Goal: Task Accomplishment & Management: Use online tool/utility

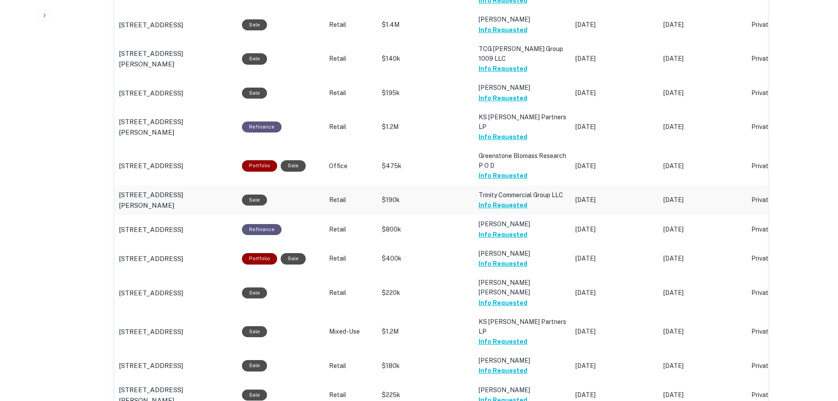
scroll to position [863, 0]
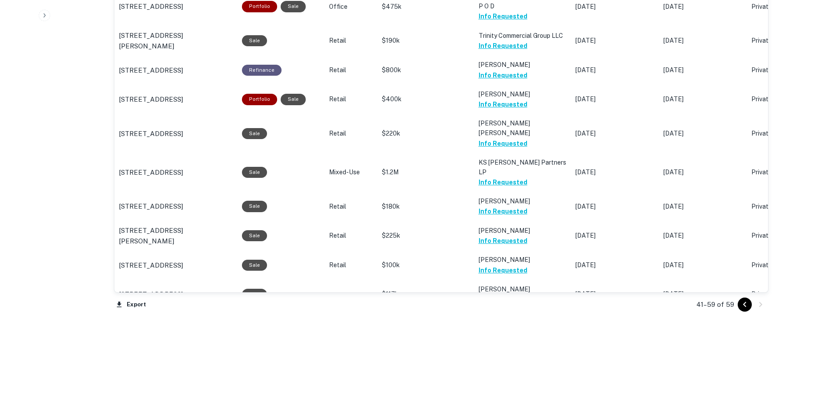
click at [743, 305] on icon "Go to previous page" at bounding box center [744, 304] width 11 height 11
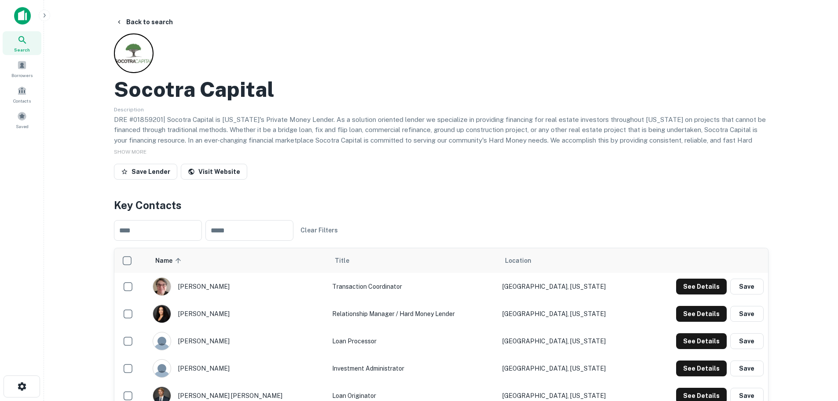
click at [424, 157] on div "Socotra Capital Description DRE #01859201| Socotra Capital is California's Priv…" at bounding box center [441, 108] width 655 height 150
click at [119, 20] on icon "button" at bounding box center [119, 21] width 7 height 7
click at [98, 137] on main "Back to search Socotra Capital Description DRE #01859201| Socotra Capital is Ca…" at bounding box center [441, 200] width 794 height 401
click at [79, 145] on main "Back to search Socotra Capital Description DRE #01859201| Socotra Capital is Ca…" at bounding box center [441, 200] width 794 height 401
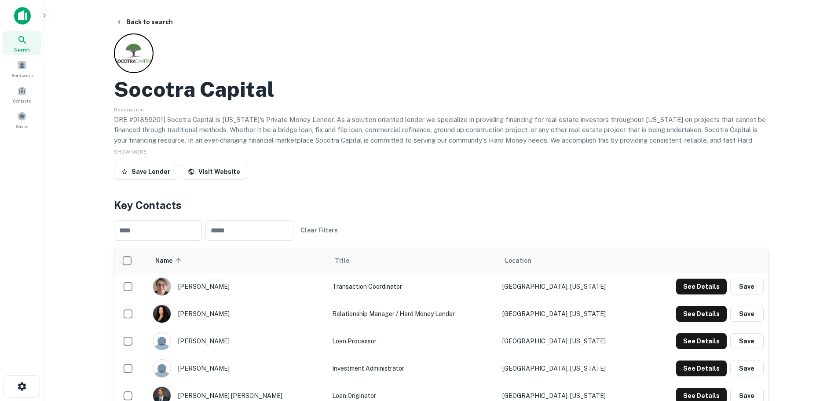
click at [215, 125] on p "DRE #01859201| Socotra Capital is California's Private Money Lender. As a solut…" at bounding box center [441, 134] width 655 height 41
click at [388, 127] on p "DRE #01859201| Socotra Capital is California's Private Money Lender. As a solut…" at bounding box center [441, 134] width 655 height 41
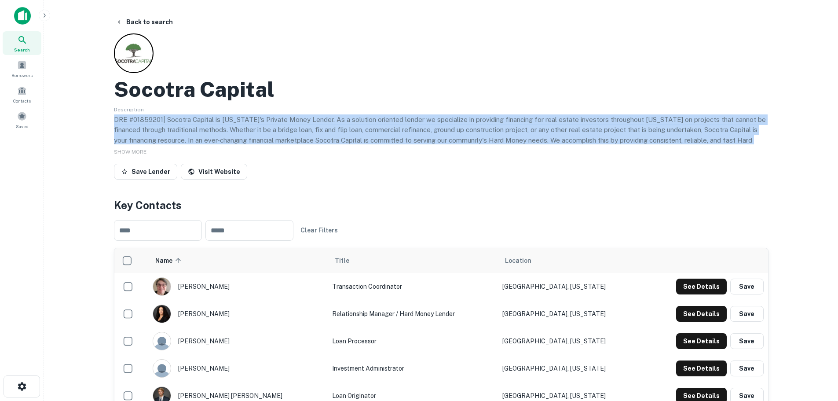
click at [388, 127] on p "DRE #01859201| Socotra Capital is California's Private Money Lender. As a solut…" at bounding box center [441, 134] width 655 height 41
click at [399, 130] on p "DRE #01859201| Socotra Capital is California's Private Money Lender. As a solut…" at bounding box center [441, 134] width 655 height 41
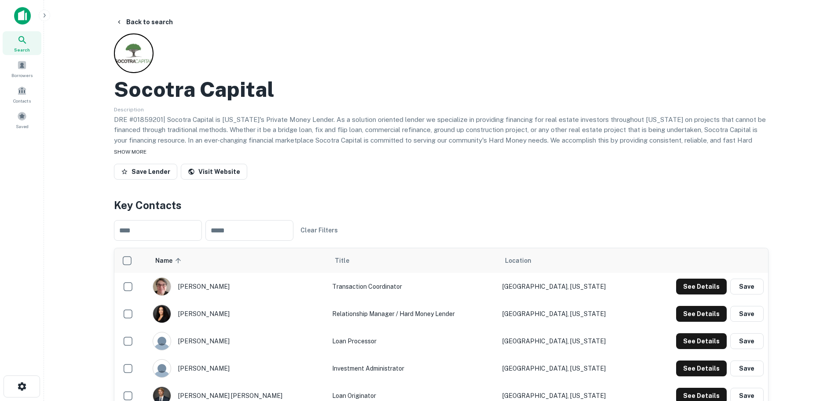
click at [114, 149] on span "SHOW MORE" at bounding box center [130, 152] width 33 height 6
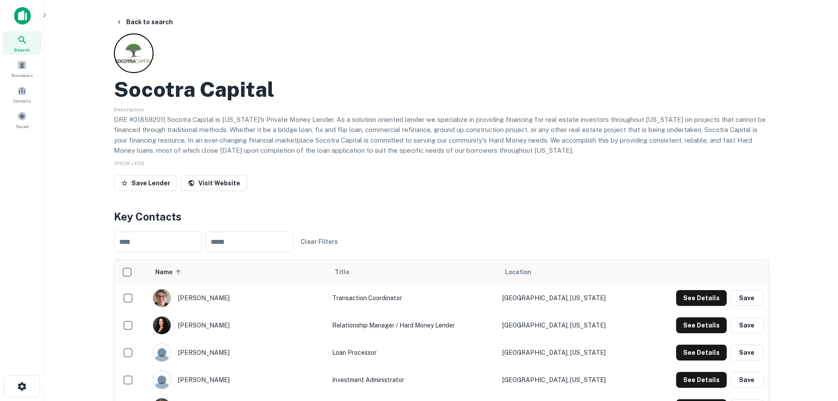
click at [128, 125] on p "DRE #01859201| Socotra Capital is California's Private Money Lender. As a solut…" at bounding box center [441, 134] width 655 height 41
click at [214, 128] on p "DRE #01859201| Socotra Capital is California's Private Money Lender. As a solut…" at bounding box center [441, 134] width 655 height 41
click at [120, 20] on icon "button" at bounding box center [119, 21] width 7 height 7
click at [305, 112] on div "Description DRE #01859201| Socotra Capital is California's Private Money Lender…" at bounding box center [441, 130] width 655 height 52
click at [305, 123] on p "DRE #01859201| Socotra Capital is California's Private Money Lender. As a solut…" at bounding box center [441, 134] width 655 height 41
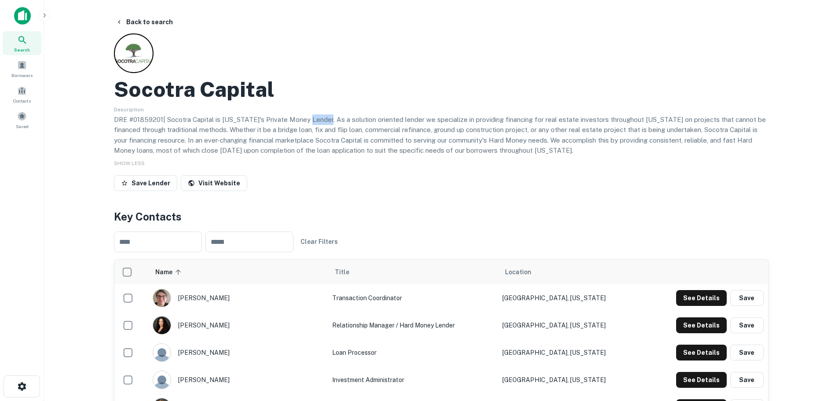
click at [305, 123] on p "DRE #01859201| Socotra Capital is California's Private Money Lender. As a solut…" at bounding box center [441, 134] width 655 height 41
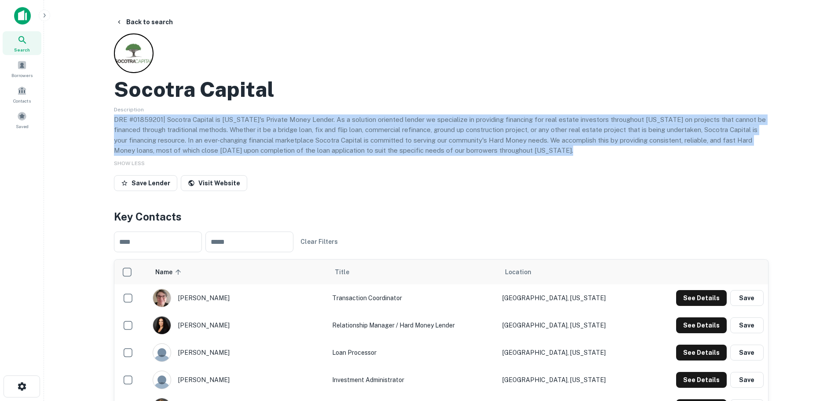
click at [305, 123] on p "DRE #01859201| Socotra Capital is California's Private Money Lender. As a solut…" at bounding box center [441, 134] width 655 height 41
click at [315, 146] on p "DRE #01859201| Socotra Capital is California's Private Money Lender. As a solut…" at bounding box center [441, 134] width 655 height 41
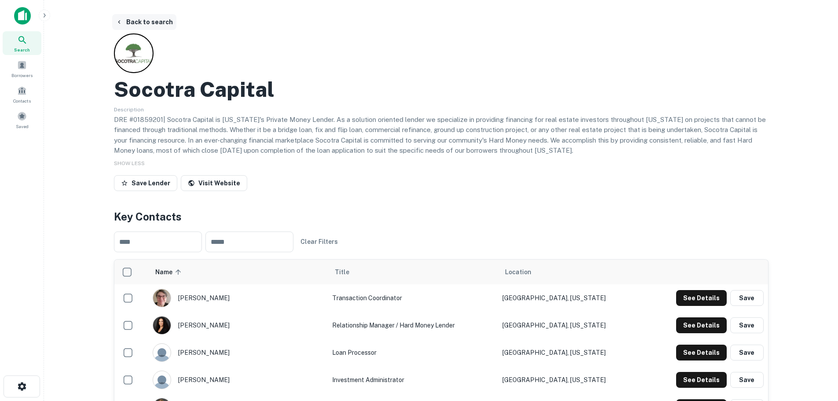
click at [122, 21] on icon "button" at bounding box center [119, 21] width 7 height 7
click at [117, 22] on icon "button" at bounding box center [119, 21] width 7 height 7
click at [24, 44] on icon at bounding box center [22, 40] width 11 height 11
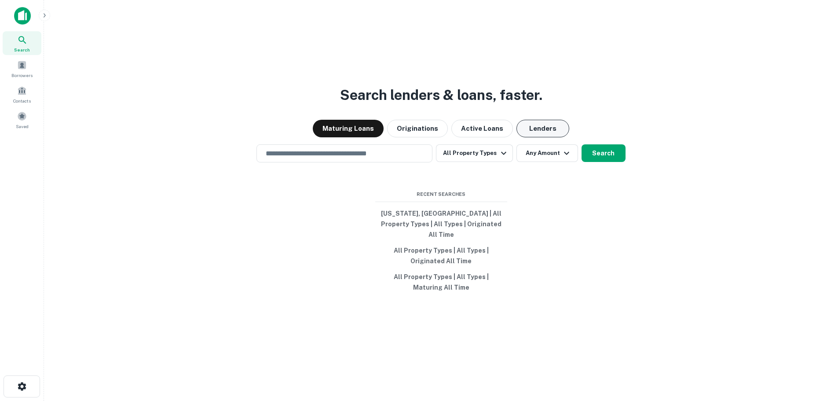
click at [540, 128] on button "Lenders" at bounding box center [542, 129] width 53 height 18
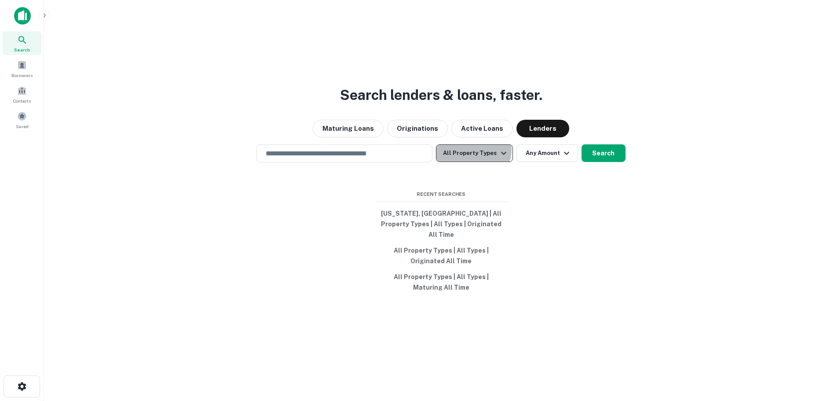
click at [474, 154] on button "All Property Types" at bounding box center [474, 153] width 77 height 18
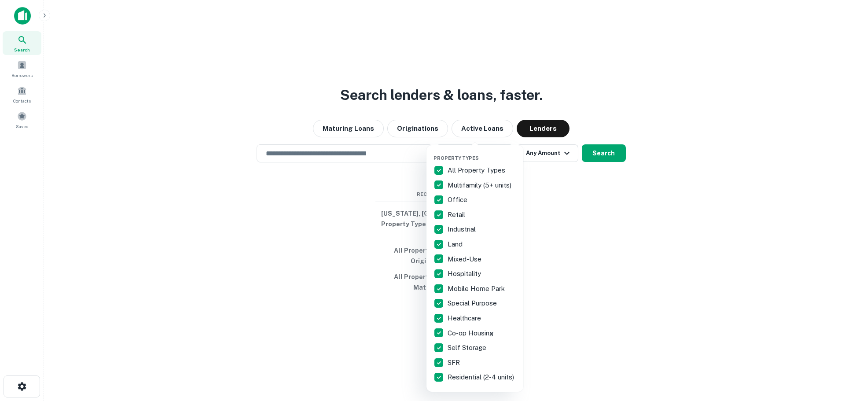
click at [610, 235] on div at bounding box center [422, 200] width 845 height 401
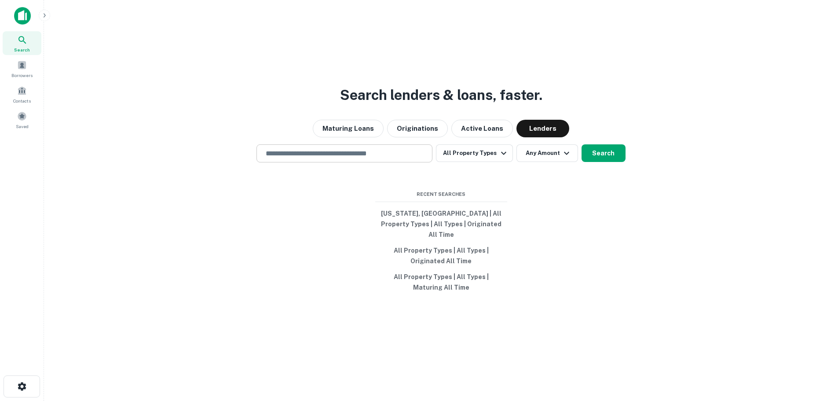
click at [348, 158] on input "text" at bounding box center [344, 153] width 168 height 10
click at [18, 125] on span "Saved" at bounding box center [22, 126] width 13 height 7
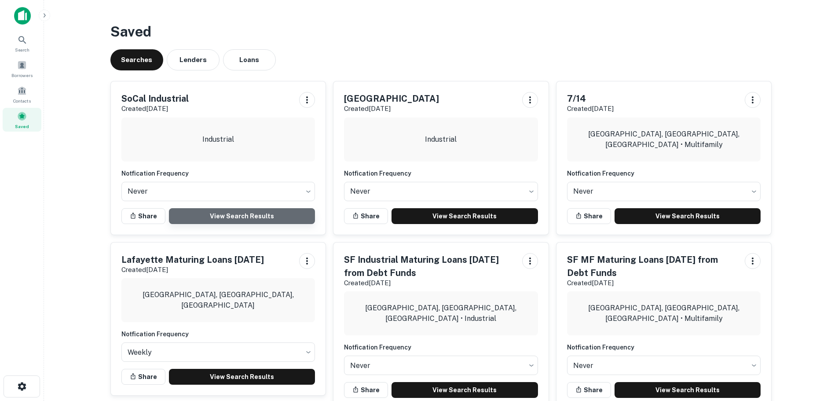
click at [216, 215] on link "View Search Results" at bounding box center [242, 216] width 146 height 16
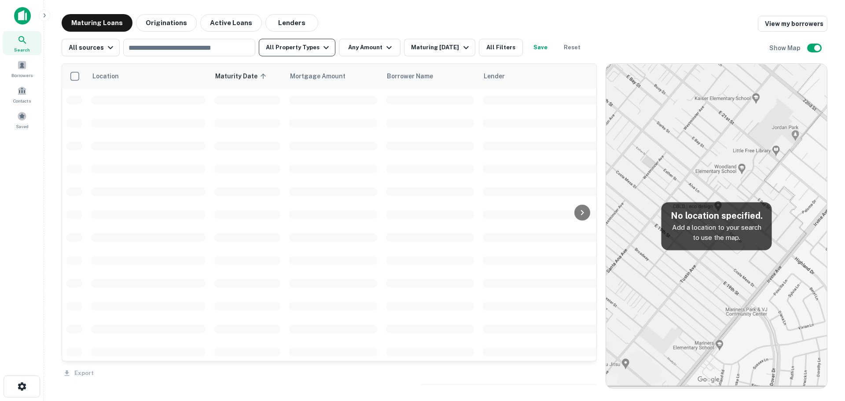
click at [313, 46] on button "All Property Types" at bounding box center [297, 48] width 77 height 18
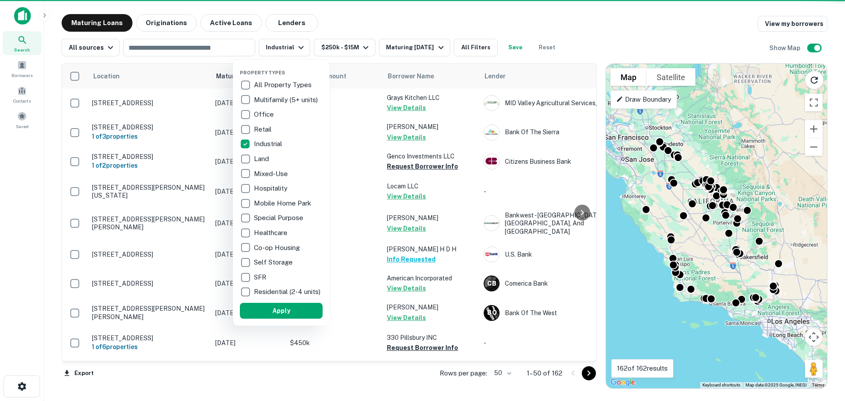
click at [94, 47] on div at bounding box center [422, 200] width 845 height 401
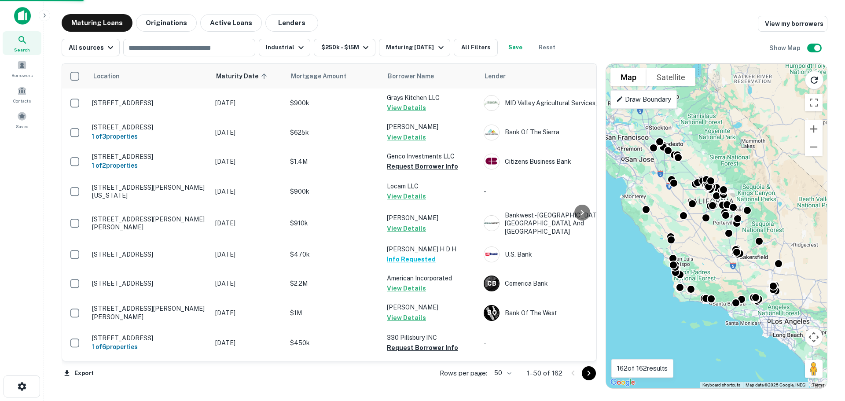
click at [105, 48] on div "Property Types All Property Types Multifamily (5+ units) Office Retail Industri…" at bounding box center [422, 200] width 845 height 401
click at [105, 48] on icon "button" at bounding box center [110, 47] width 11 height 11
click at [103, 48] on div at bounding box center [422, 200] width 845 height 401
click at [485, 45] on button "All Filters" at bounding box center [476, 48] width 44 height 18
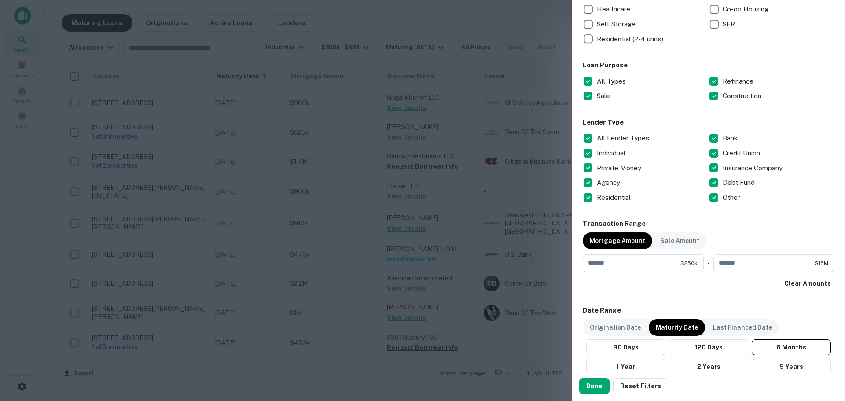
scroll to position [264, 0]
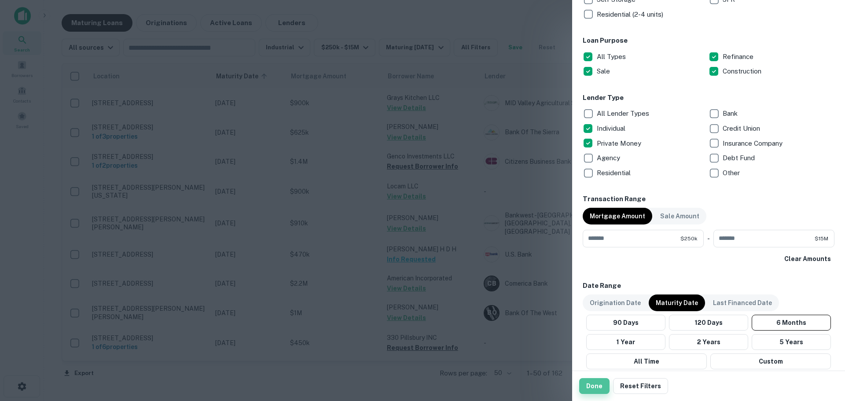
click at [593, 386] on button "Done" at bounding box center [594, 386] width 30 height 16
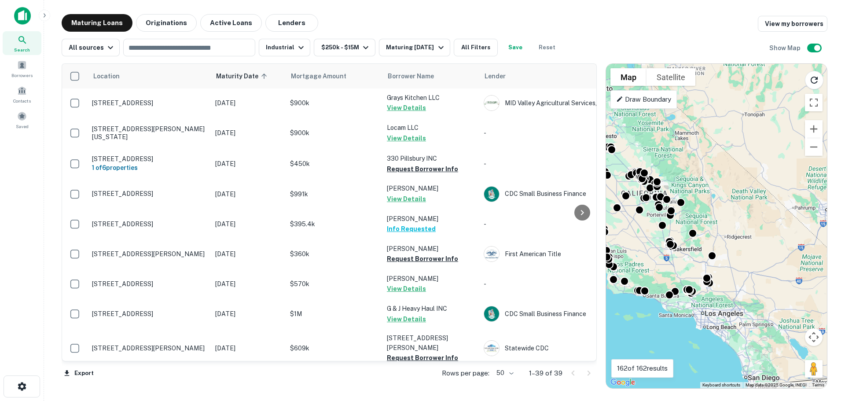
drag, startPoint x: 701, startPoint y: 212, endPoint x: 634, endPoint y: 199, distance: 67.7
click at [634, 199] on div "To activate drag with keyboard, press Alt + Enter. Once in keyboard drag state,…" at bounding box center [716, 226] width 221 height 324
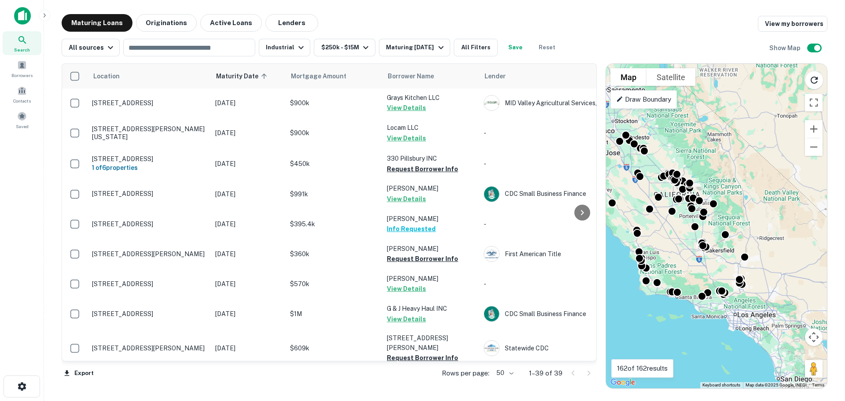
drag, startPoint x: 710, startPoint y: 175, endPoint x: 753, endPoint y: 176, distance: 43.6
click at [753, 176] on div "To activate drag with keyboard, press Alt + Enter. Once in keyboard drag state,…" at bounding box center [716, 226] width 221 height 324
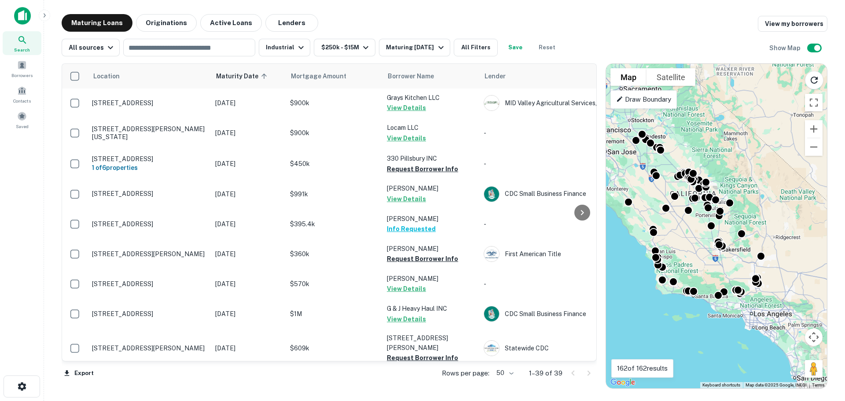
click at [504, 373] on body "Search Borrowers Contacts Saved Maturing Loans Originations Active Loans Lender…" at bounding box center [422, 200] width 845 height 401
click at [506, 381] on li "100" at bounding box center [505, 382] width 26 height 16
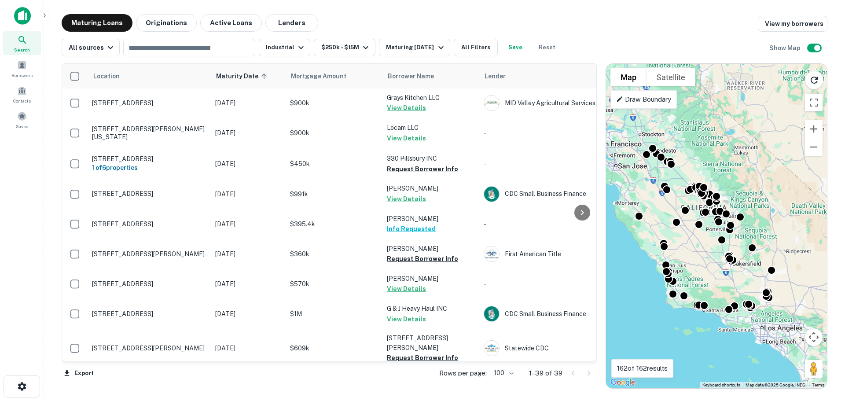
drag, startPoint x: 718, startPoint y: 157, endPoint x: 729, endPoint y: 172, distance: 18.6
click at [729, 172] on div "To activate drag with keyboard, press Alt + Enter. Once in keyboard drag state,…" at bounding box center [716, 226] width 221 height 324
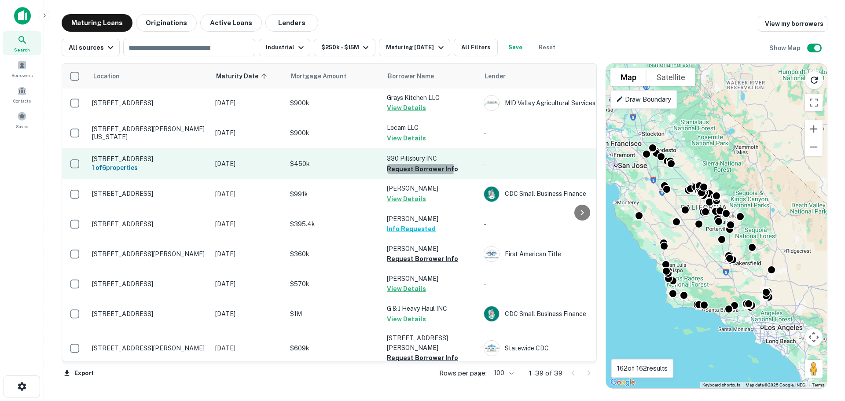
click at [410, 169] on button "Request Borrower Info" at bounding box center [422, 169] width 71 height 11
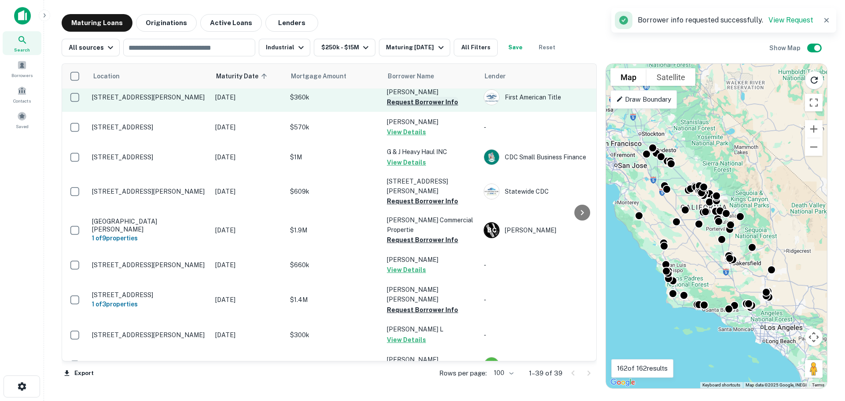
scroll to position [176, 0]
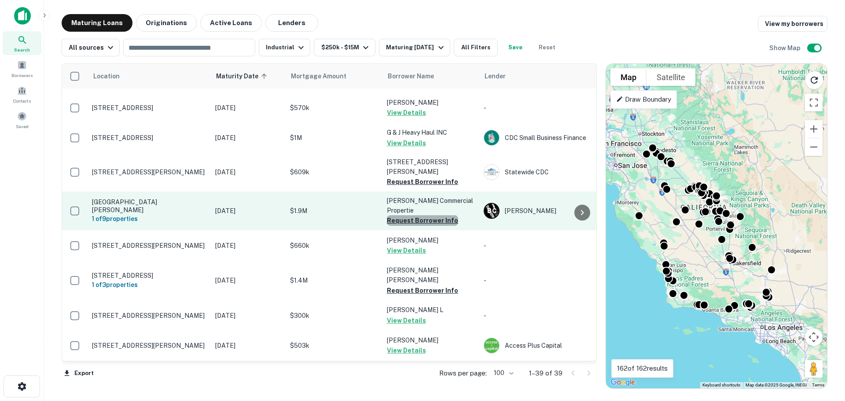
click at [423, 215] on button "Request Borrower Info" at bounding box center [422, 220] width 71 height 11
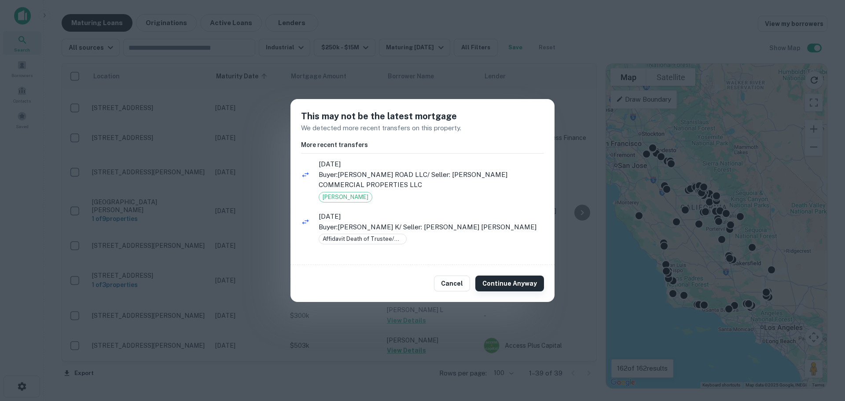
click at [504, 285] on button "Continue Anyway" at bounding box center [509, 283] width 69 height 16
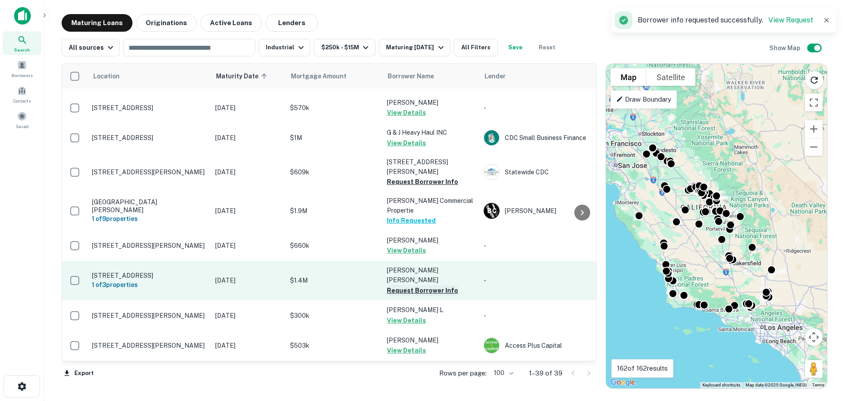
click at [424, 285] on button "Request Borrower Info" at bounding box center [422, 290] width 71 height 11
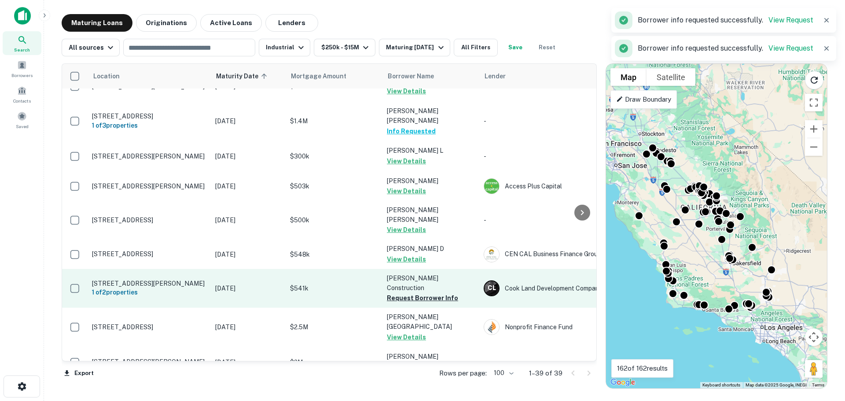
scroll to position [352, 0]
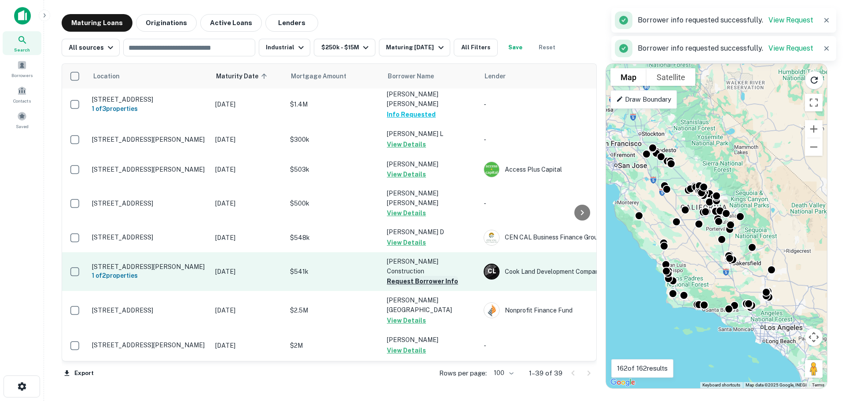
click at [419, 276] on button "Request Borrower Info" at bounding box center [422, 281] width 71 height 11
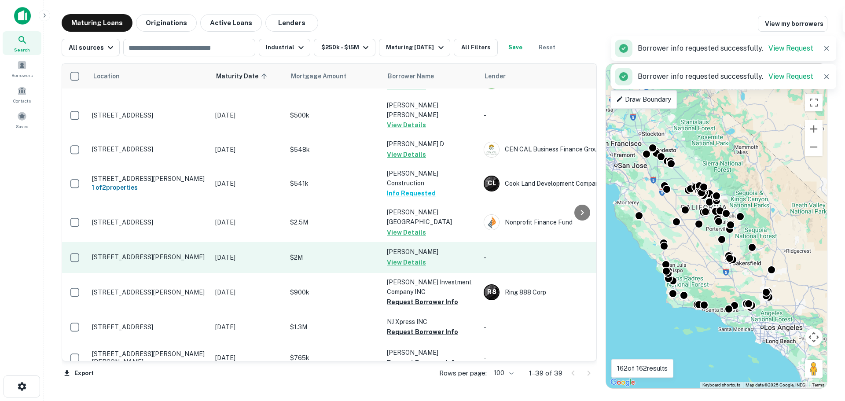
scroll to position [528, 0]
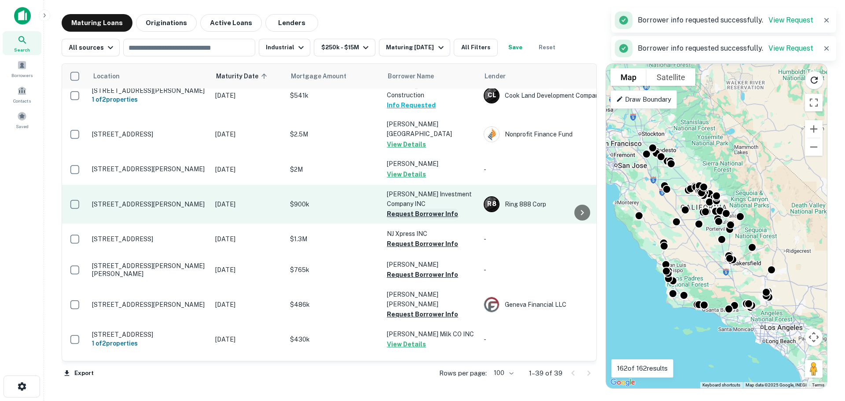
click at [418, 209] on button "Request Borrower Info" at bounding box center [422, 214] width 71 height 11
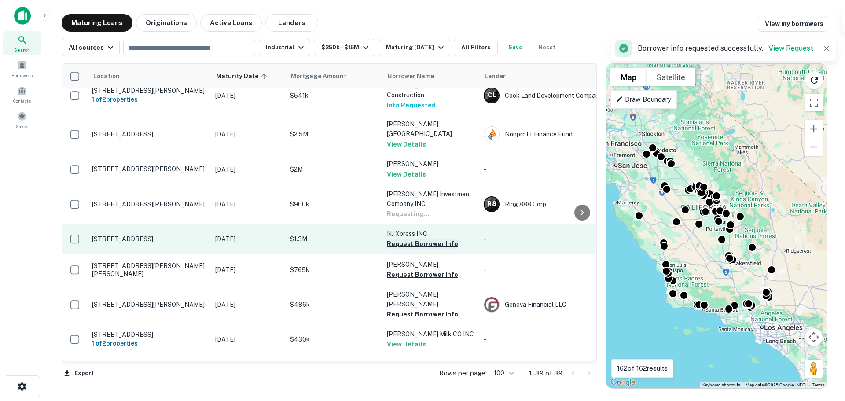
click at [418, 238] on button "Request Borrower Info" at bounding box center [422, 243] width 71 height 11
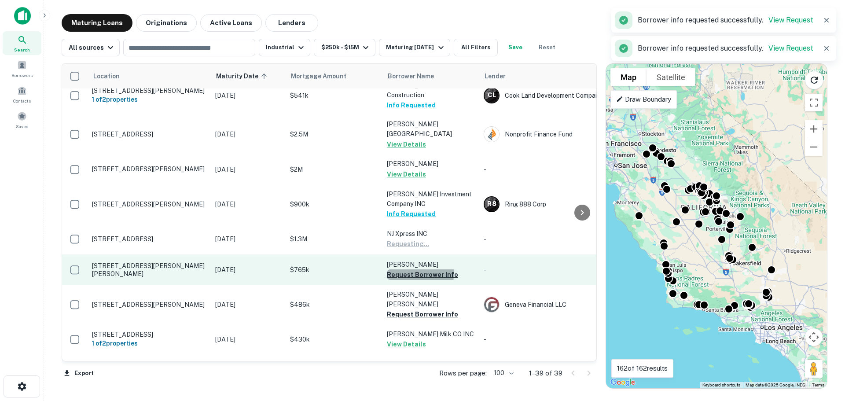
click at [418, 269] on button "Request Borrower Info" at bounding box center [422, 274] width 71 height 11
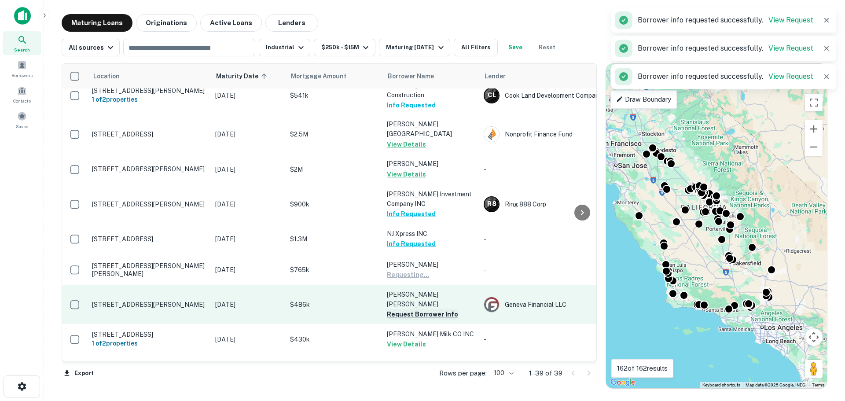
click at [418, 309] on button "Request Borrower Info" at bounding box center [422, 314] width 71 height 11
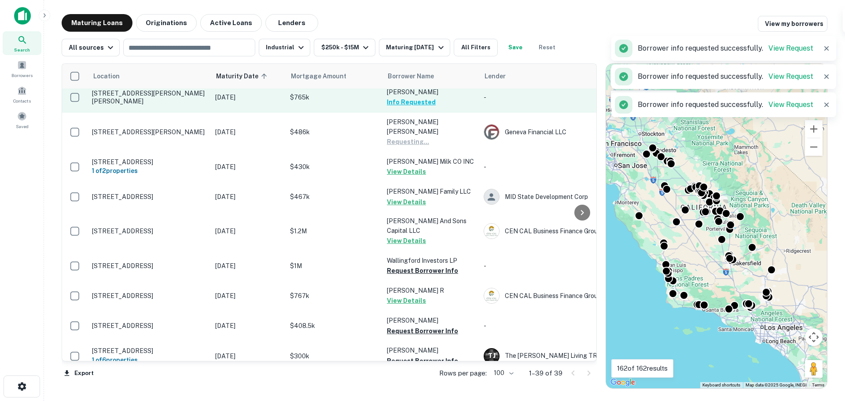
scroll to position [704, 0]
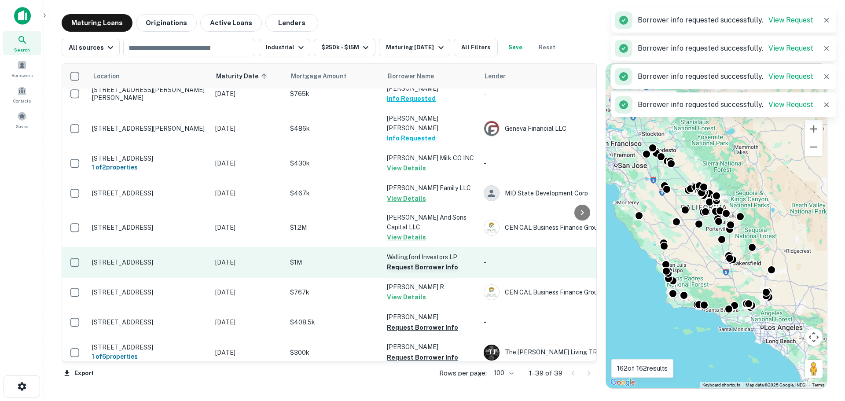
click at [430, 262] on button "Request Borrower Info" at bounding box center [422, 267] width 71 height 11
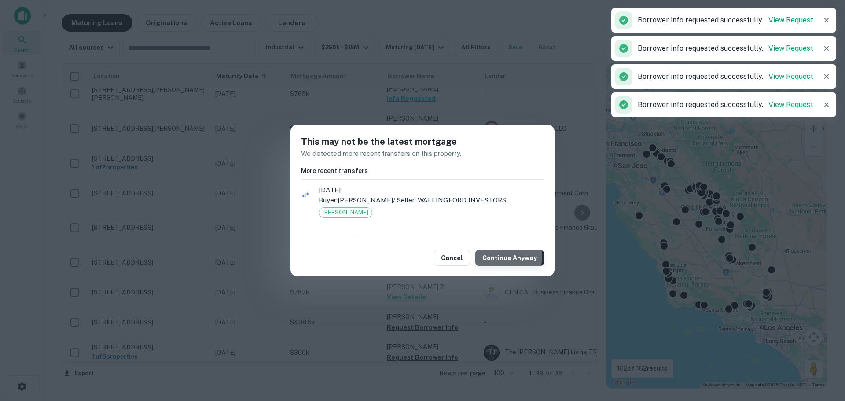
click at [509, 256] on button "Continue Anyway" at bounding box center [509, 258] width 69 height 16
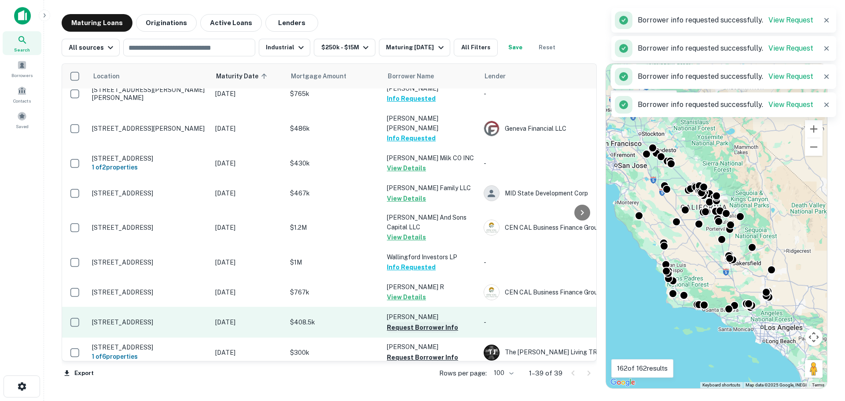
click at [425, 322] on button "Request Borrower Info" at bounding box center [422, 327] width 71 height 11
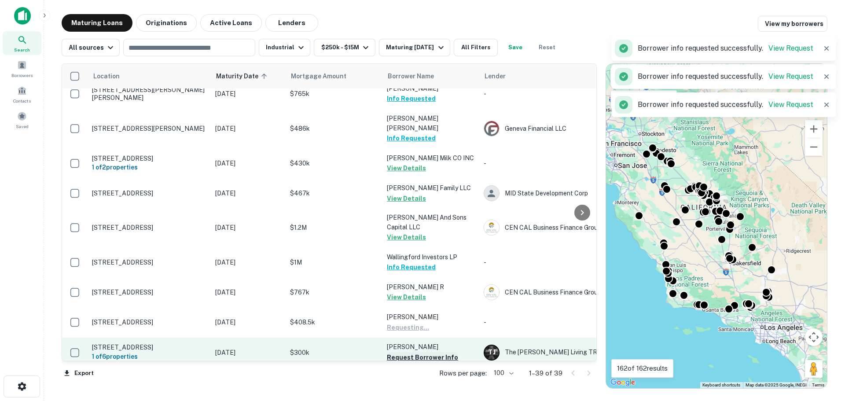
click at [425, 352] on button "Request Borrower Info" at bounding box center [422, 357] width 71 height 11
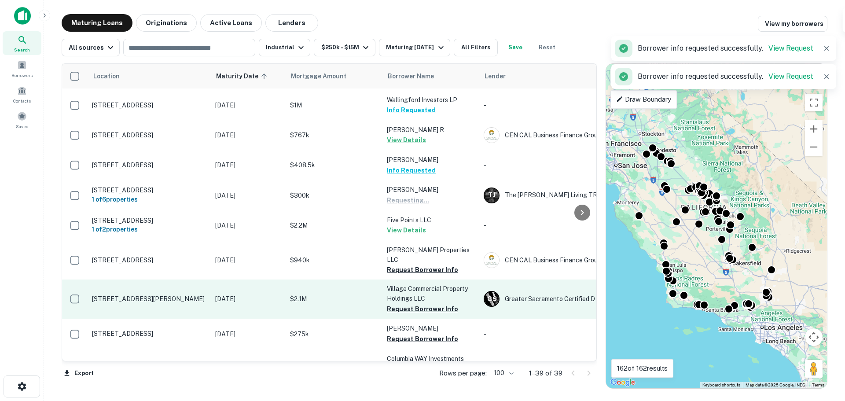
scroll to position [880, 0]
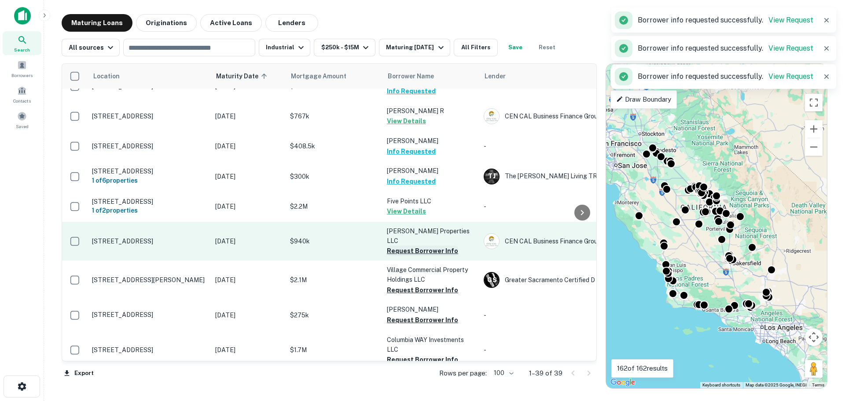
click at [413, 245] on button "Request Borrower Info" at bounding box center [422, 250] width 71 height 11
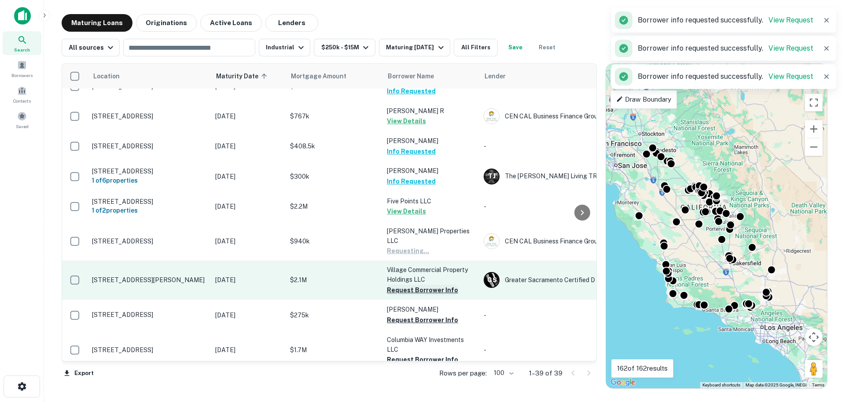
click at [419, 285] on button "Request Borrower Info" at bounding box center [422, 290] width 71 height 11
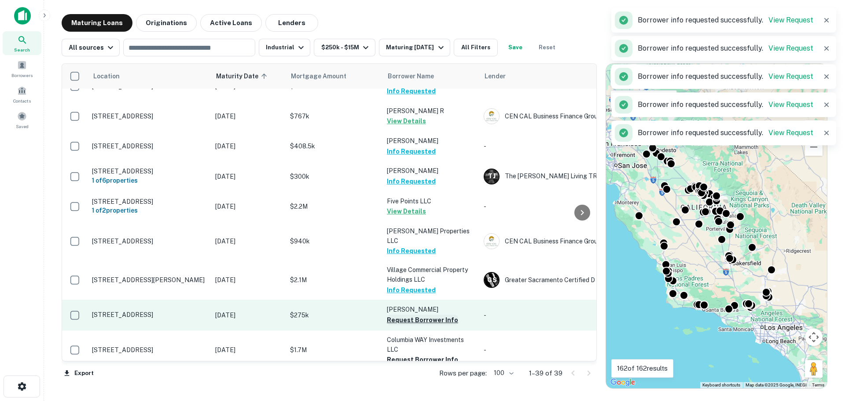
click at [419, 315] on button "Request Borrower Info" at bounding box center [422, 320] width 71 height 11
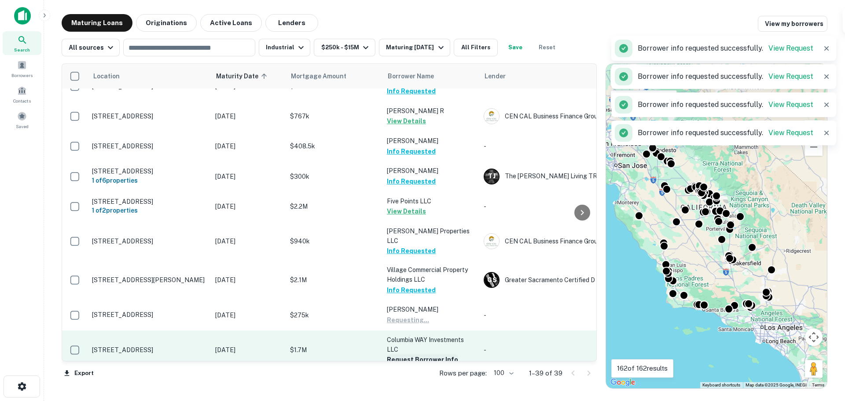
click at [424, 354] on button "Request Borrower Info" at bounding box center [422, 359] width 71 height 11
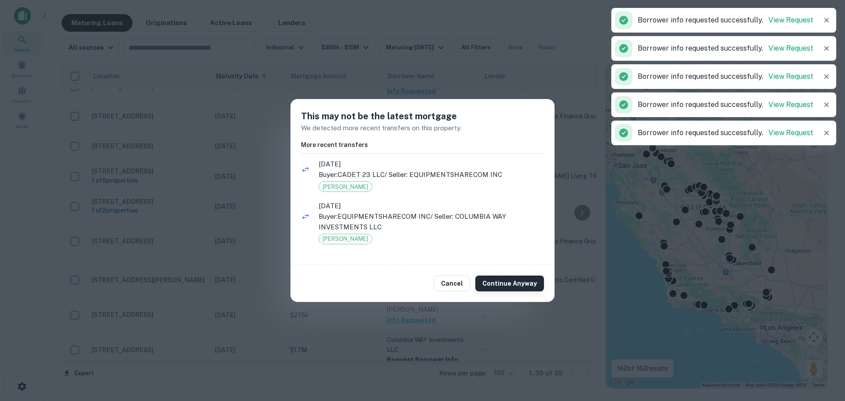
click at [510, 284] on button "Continue Anyway" at bounding box center [509, 283] width 69 height 16
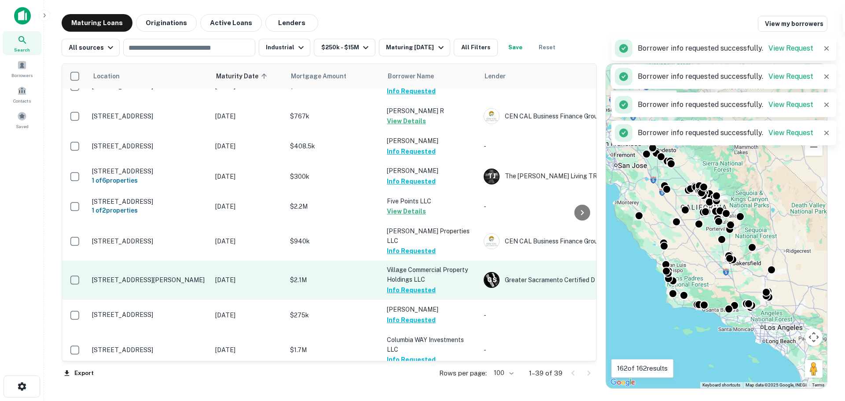
scroll to position [954, 0]
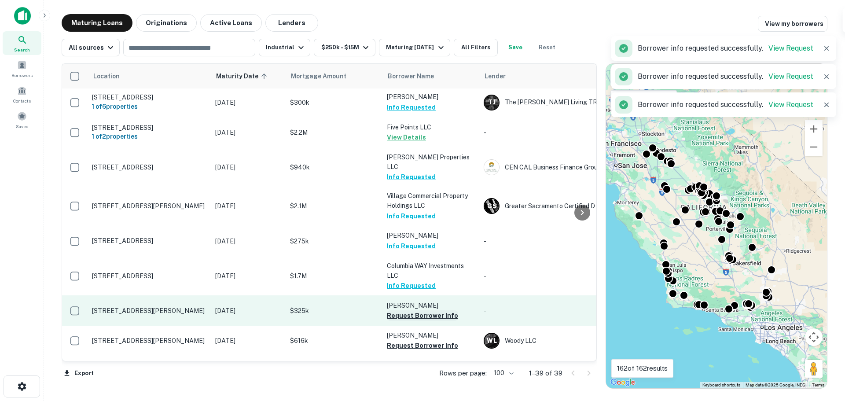
click at [415, 310] on button "Request Borrower Info" at bounding box center [422, 315] width 71 height 11
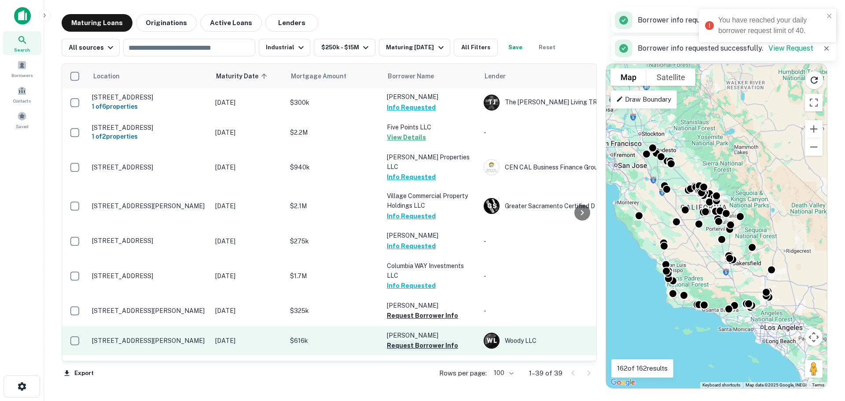
click at [418, 340] on button "Request Borrower Info" at bounding box center [422, 345] width 71 height 11
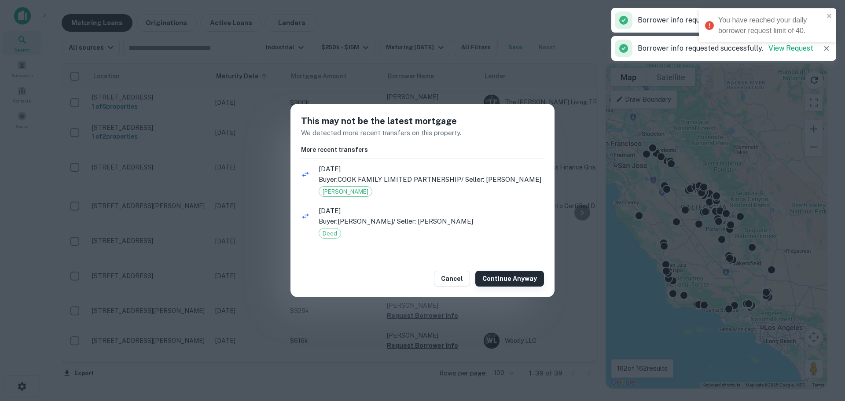
click at [501, 282] on button "Continue Anyway" at bounding box center [509, 279] width 69 height 16
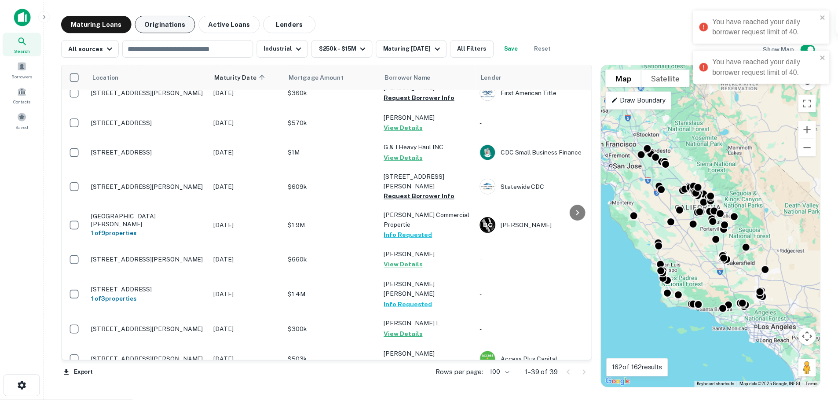
scroll to position [0, 0]
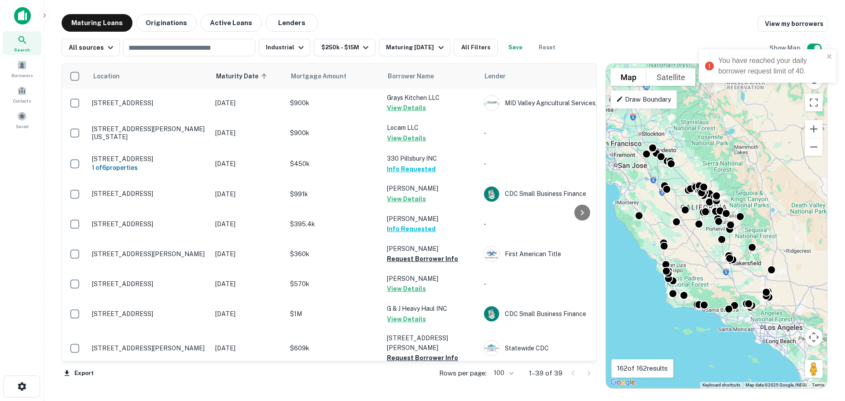
click at [30, 45] on div "Search" at bounding box center [22, 43] width 39 height 24
